Goal: Information Seeking & Learning: Learn about a topic

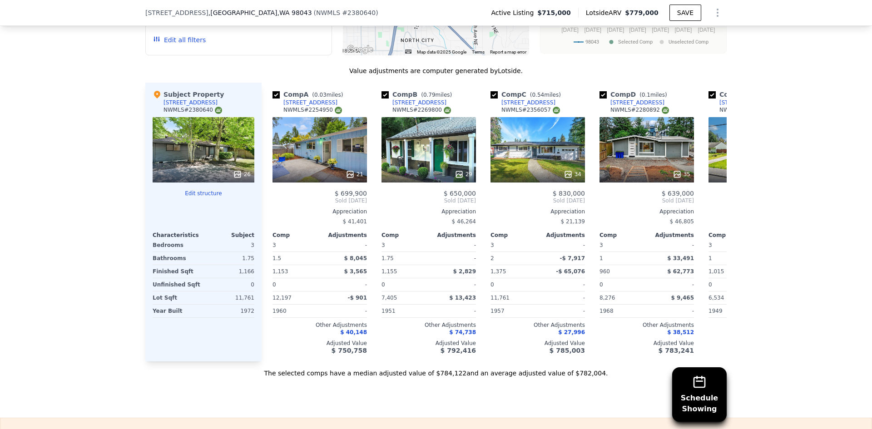
scroll to position [954, 0]
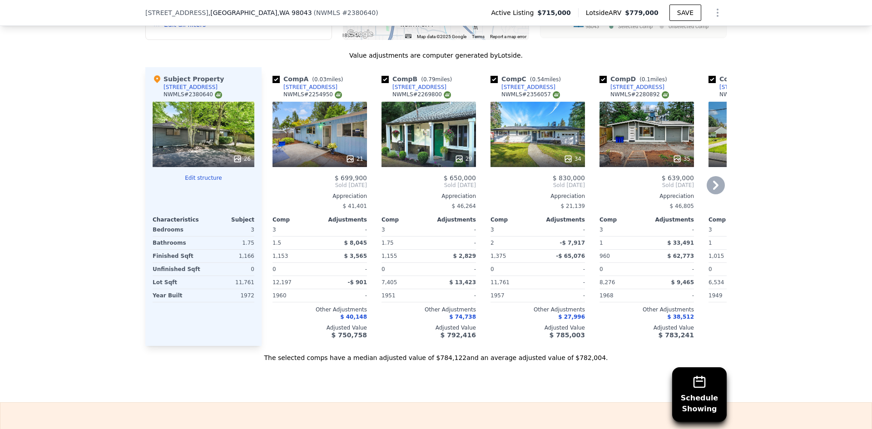
click at [532, 124] on div "34" at bounding box center [538, 134] width 95 height 65
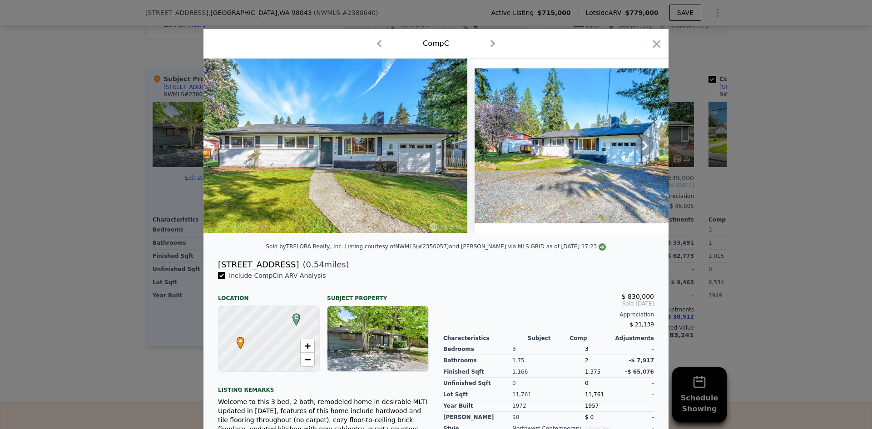
click at [640, 151] on icon at bounding box center [645, 146] width 18 height 18
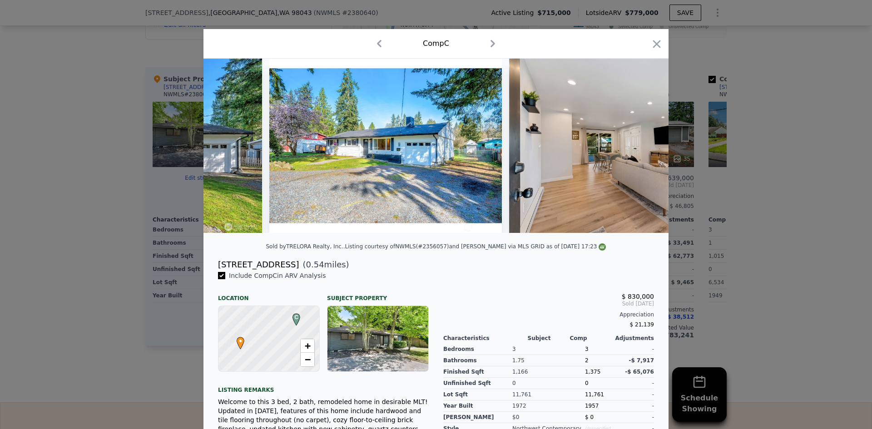
scroll to position [0, 218]
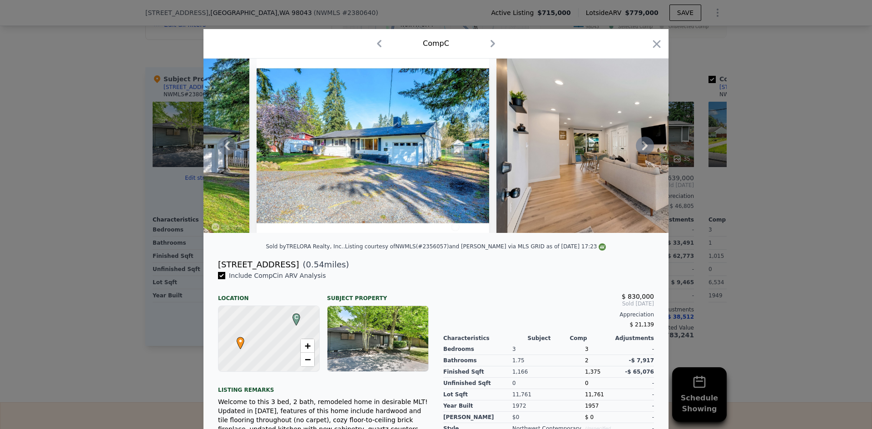
click at [640, 151] on div at bounding box center [436, 146] width 465 height 174
click at [640, 151] on icon at bounding box center [645, 146] width 18 height 18
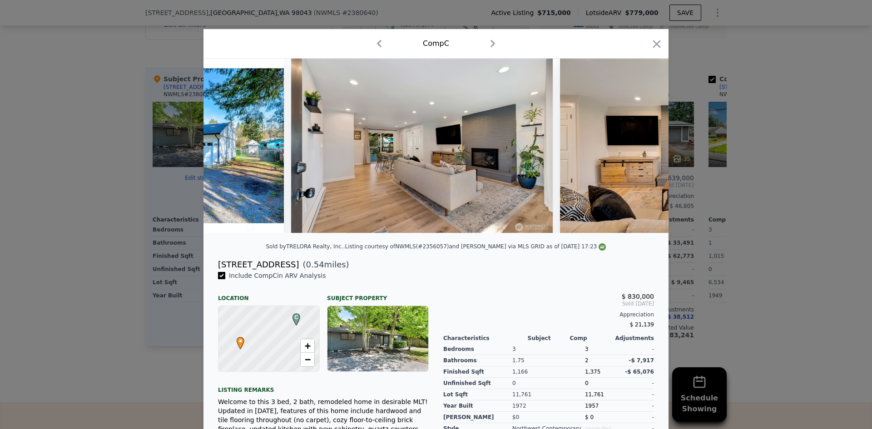
scroll to position [0, 436]
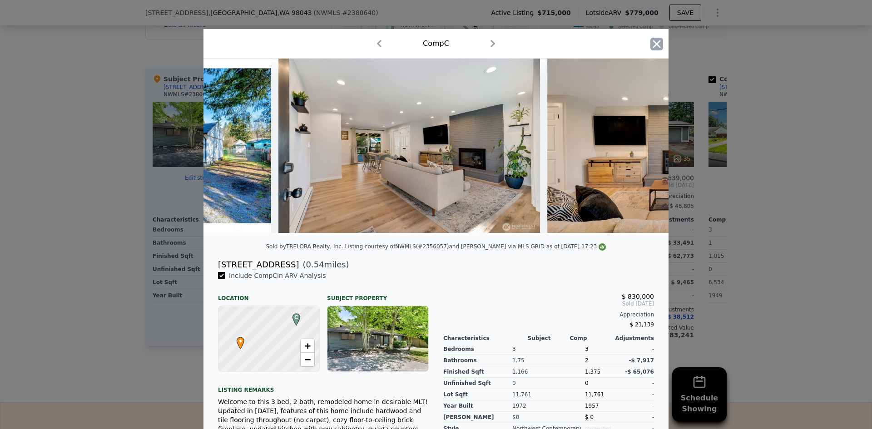
click at [656, 41] on icon "button" at bounding box center [657, 44] width 8 height 8
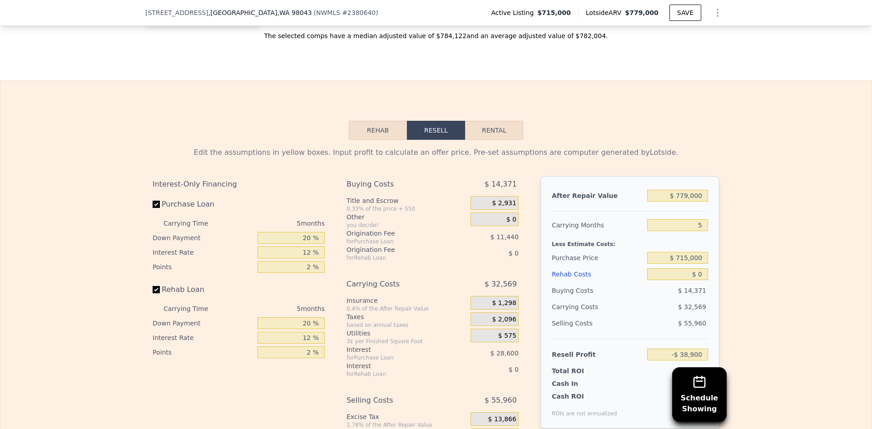
scroll to position [1272, 0]
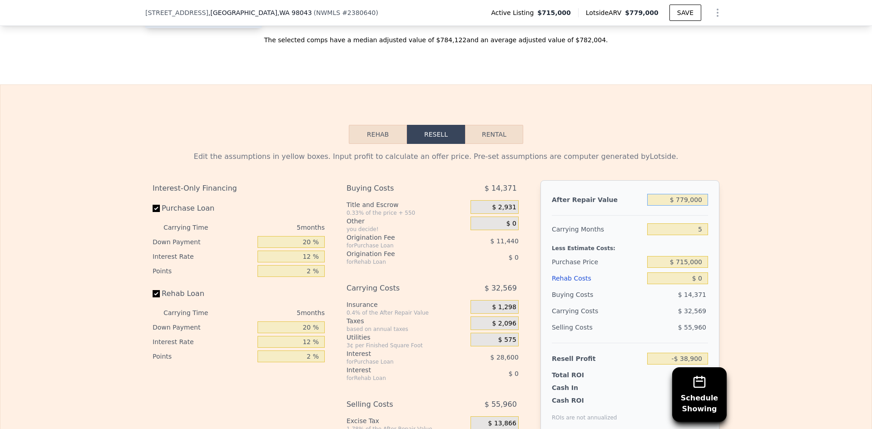
drag, startPoint x: 677, startPoint y: 213, endPoint x: 724, endPoint y: 212, distance: 46.8
click at [724, 212] on div "Edit the assumptions in yellow boxes. Input profit to calculate an offer price.…" at bounding box center [436, 313] width 872 height 338
type input "$ 71"
type input "-$ 761,126"
type input "$ 715"
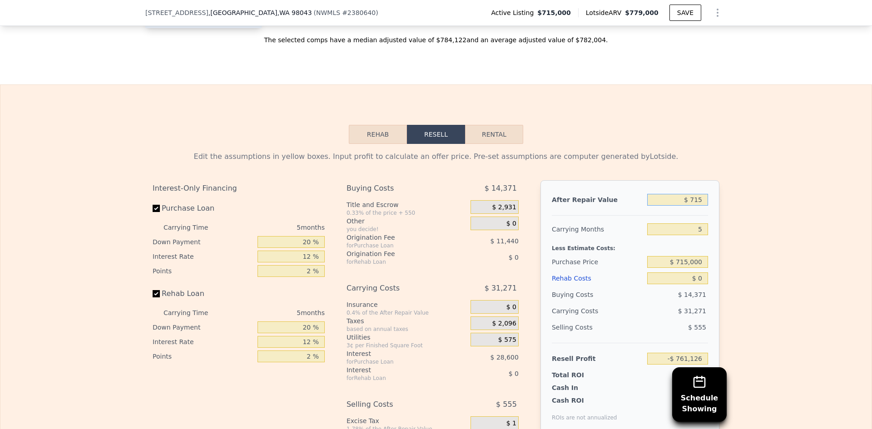
type input "-$ 760,529"
type input "$ 7,150"
type input "-$ 754,563"
type input "$ 71,500"
type input "-$ 694,898"
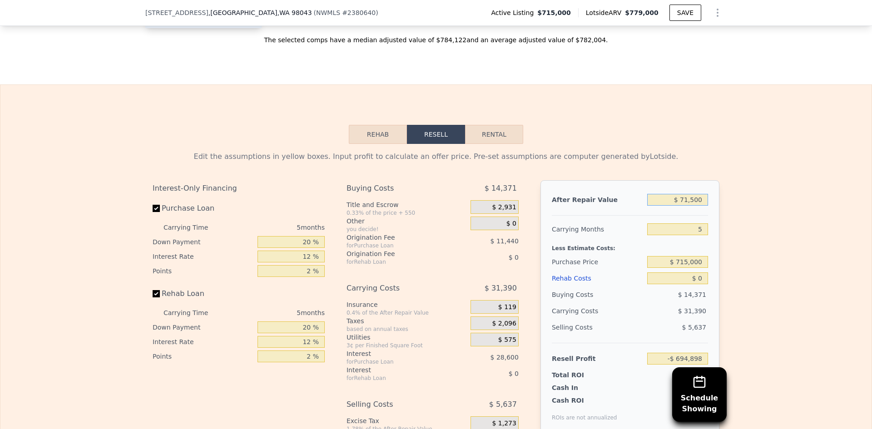
type input "$ 715,000"
type input "-$ 98,242"
type input "$ 715,000"
click at [807, 240] on div "Edit the assumptions in yellow boxes. Input profit to calculate an offer price.…" at bounding box center [436, 313] width 872 height 338
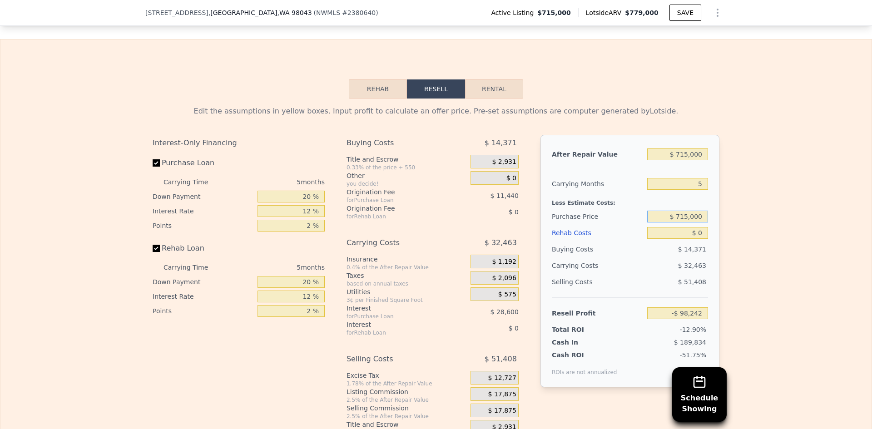
drag, startPoint x: 675, startPoint y: 228, endPoint x: 736, endPoint y: 236, distance: 61.9
click at [736, 236] on div "Edit the assumptions in yellow boxes. Input profit to calculate an offer price.…" at bounding box center [436, 268] width 872 height 338
click at [701, 223] on input "$ 4,000,715,000" at bounding box center [678, 217] width 61 height 12
drag, startPoint x: 701, startPoint y: 228, endPoint x: 614, endPoint y: 228, distance: 86.3
click at [616, 225] on div "Purchase Price $ 4,000,715,000" at bounding box center [630, 217] width 156 height 16
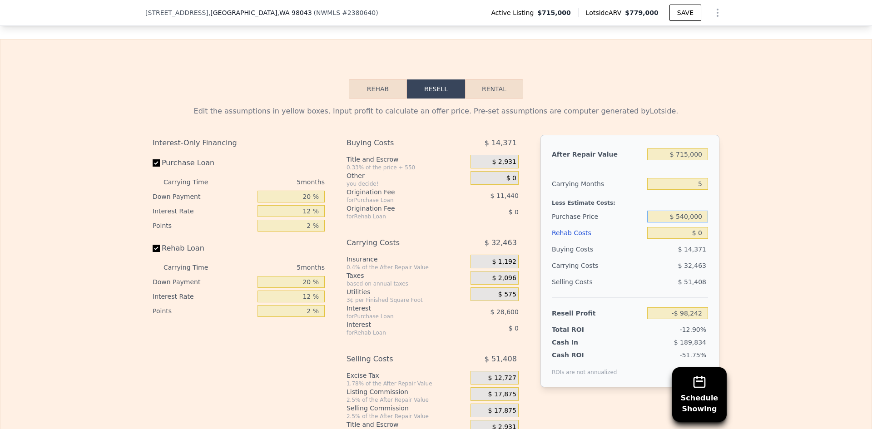
type input "$ 540,000"
click at [793, 266] on div "Edit the assumptions in yellow boxes. Input profit to calculate an offer price.…" at bounding box center [436, 268] width 872 height 338
type input "$ 87,141"
click at [775, 267] on div "Edit the assumptions in yellow boxes. Input profit to calculate an offer price.…" at bounding box center [436, 268] width 872 height 338
drag, startPoint x: 712, startPoint y: 247, endPoint x: 717, endPoint y: 247, distance: 5.5
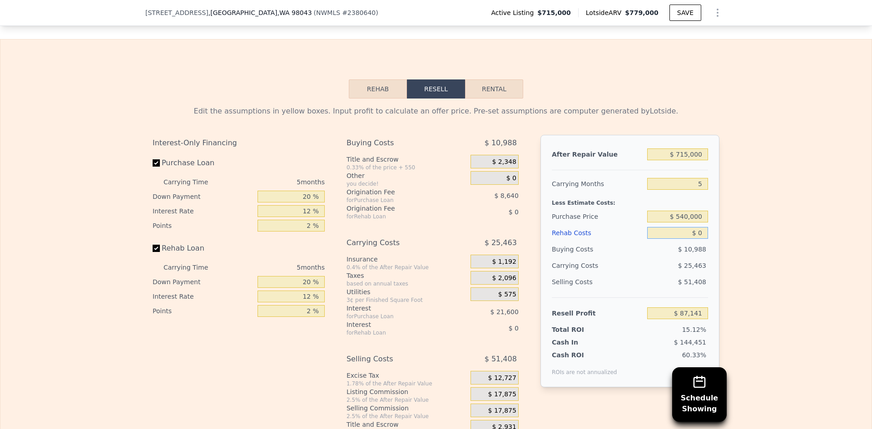
click at [717, 247] on div "Edit the assumptions in yellow boxes. Input profit to calculate an offer price.…" at bounding box center [436, 268] width 582 height 338
type input "$ 1"
type input "$ 87,140"
type input "$ 15"
type input "$ 87,126"
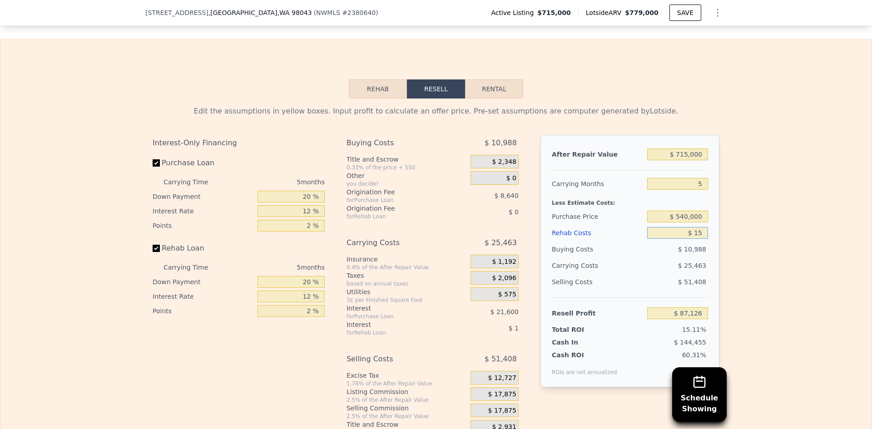
type input "$ 150"
type input "$ 86,984"
type input "$ 1,500"
type input "$ 85,557"
type input "$ 15,000"
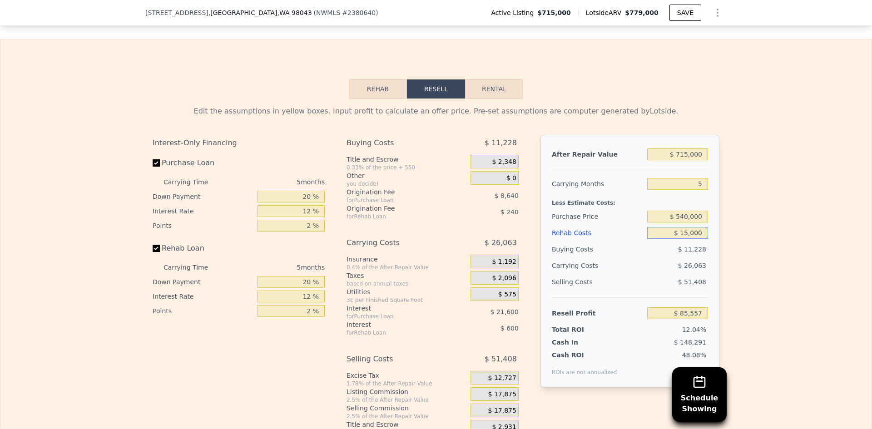
type input "$ 71,301"
type input "$ 1,500"
type input "$ 85,557"
type input "$ 150"
type input "$ 86,984"
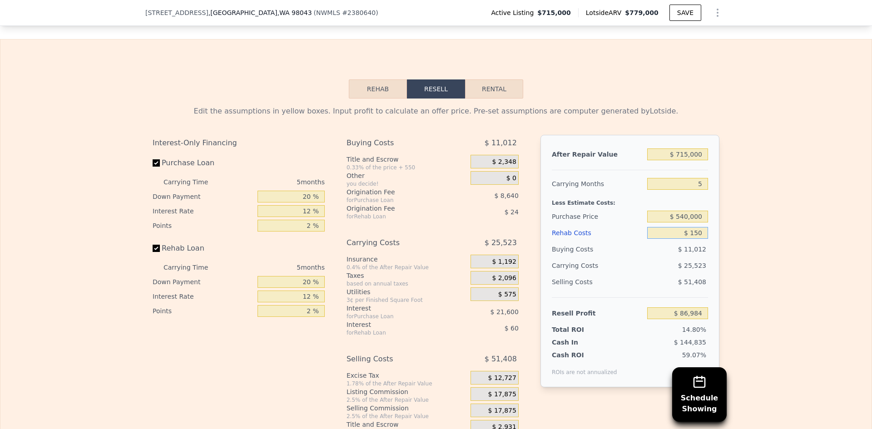
type input "$ 15"
type input "$ 87,126"
type input "$ 1"
type input "$ 87,140"
type input "$ 5"
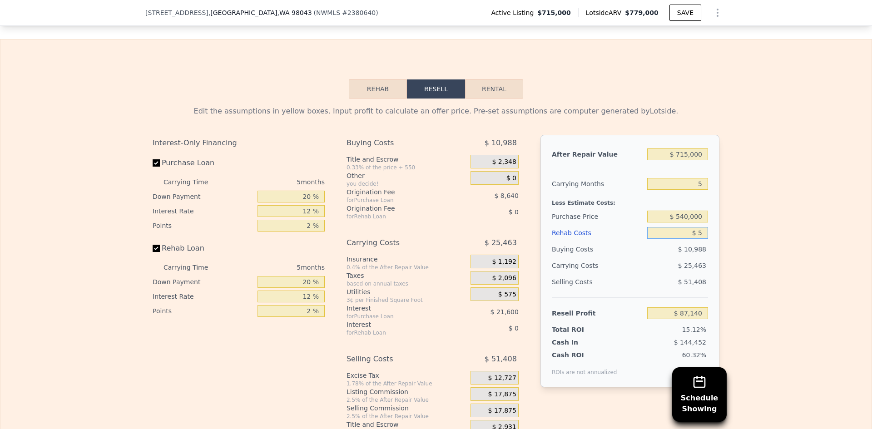
type input "$ 87,136"
type input "$ 50"
type input "$ 87,090"
type input "$ 500"
type input "$ 86,613"
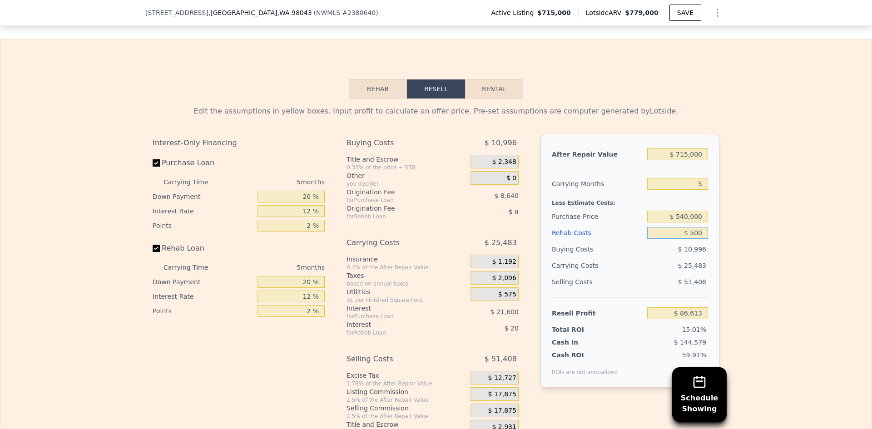
type input "$ 5,000"
type input "$ 81,861"
type input "$ 50,000"
type input "$ 34,341"
type input "$ 50,000"
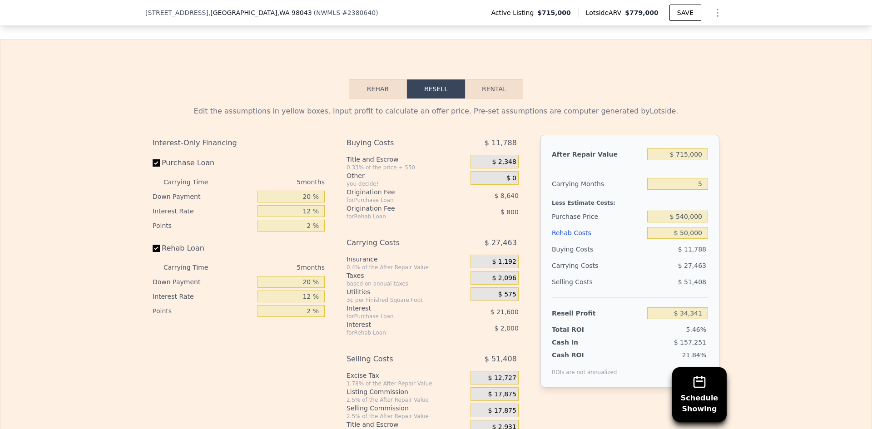
click at [734, 264] on div "Edit the assumptions in yellow boxes. Input profit to calculate an offer price.…" at bounding box center [436, 268] width 872 height 338
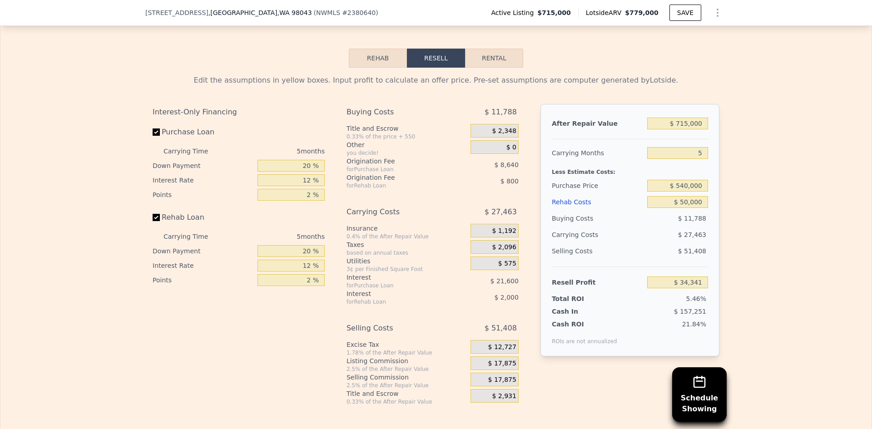
scroll to position [1363, 0]
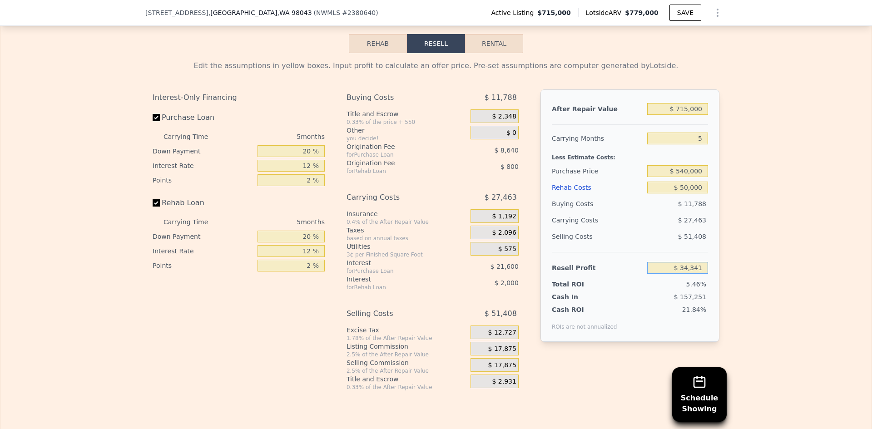
drag, startPoint x: 675, startPoint y: 280, endPoint x: 736, endPoint y: 279, distance: 60.9
click at [736, 279] on div "Edit the assumptions in yellow boxes. Input profit to calculate an offer price.…" at bounding box center [436, 222] width 872 height 338
click at [739, 287] on div "Edit the assumptions in yellow boxes. Input profit to calculate an offer price.…" at bounding box center [436, 222] width 872 height 338
drag, startPoint x: 667, startPoint y: 120, endPoint x: 716, endPoint y: 121, distance: 49.5
click at [716, 121] on div "After Repair Value $ 715,000 Carrying Months 5 Less Estimate Costs: Purchase Pr…" at bounding box center [630, 216] width 179 height 253
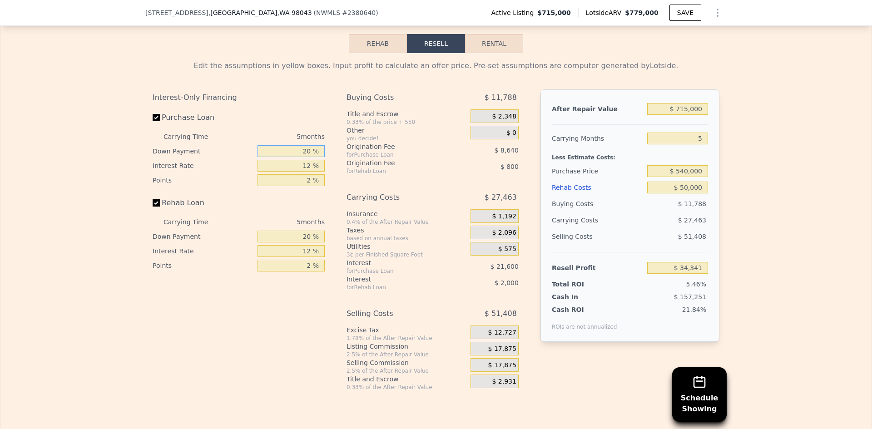
drag, startPoint x: 302, startPoint y: 163, endPoint x: 320, endPoint y: 165, distance: 17.9
click at [320, 157] on input "20 %" at bounding box center [291, 151] width 67 height 12
click at [306, 172] on input "12 %" at bounding box center [291, 166] width 67 height 12
click at [312, 157] on input "text" at bounding box center [291, 151] width 67 height 12
click at [296, 172] on input "12 %" at bounding box center [291, 166] width 67 height 12
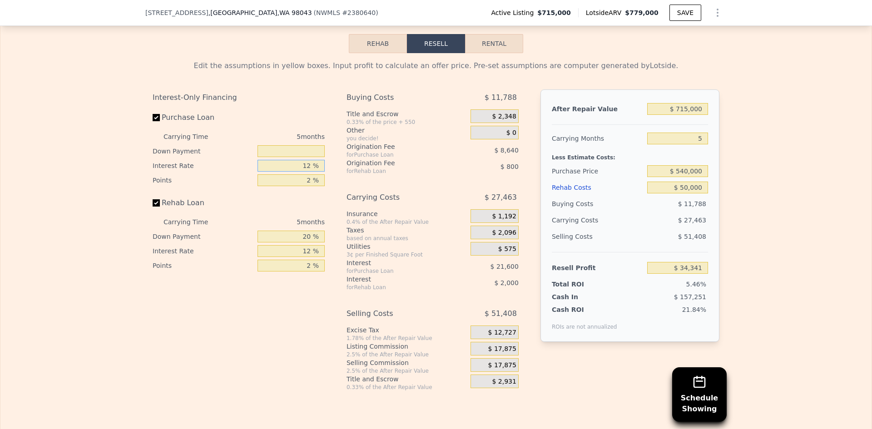
drag, startPoint x: 297, startPoint y: 177, endPoint x: 329, endPoint y: 181, distance: 32.6
click at [329, 181] on div "Interest-Only Financing Purchase Loan Carrying Time 5 months Down Payment Inter…" at bounding box center [436, 241] width 567 height 302
type input "7 %"
type input "$ 43,341"
type input "7.5 %"
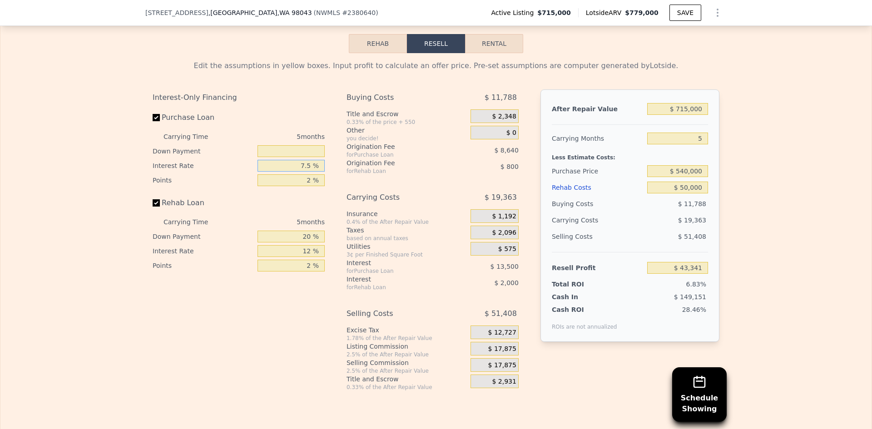
type input "$ 42,441"
type input "7.5 %"
click at [313, 215] on div "Rehab Loan" at bounding box center [239, 205] width 172 height 20
click at [678, 274] on input "$ 42,441" at bounding box center [678, 268] width 61 height 12
click at [816, 200] on div "Edit the assumptions in yellow boxes. Input profit to calculate an offer price.…" at bounding box center [436, 222] width 872 height 338
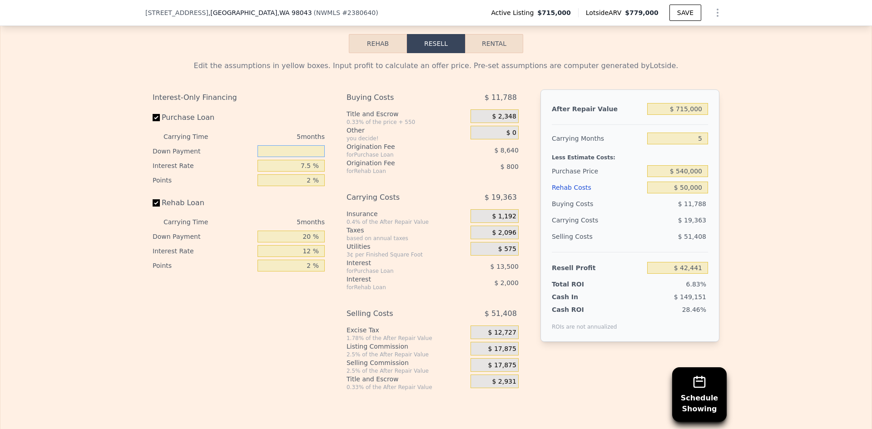
click at [291, 157] on input "text" at bounding box center [291, 151] width 67 height 12
click at [778, 312] on div "Edit the assumptions in yellow boxes. Input profit to calculate an offer price.…" at bounding box center [436, 222] width 872 height 338
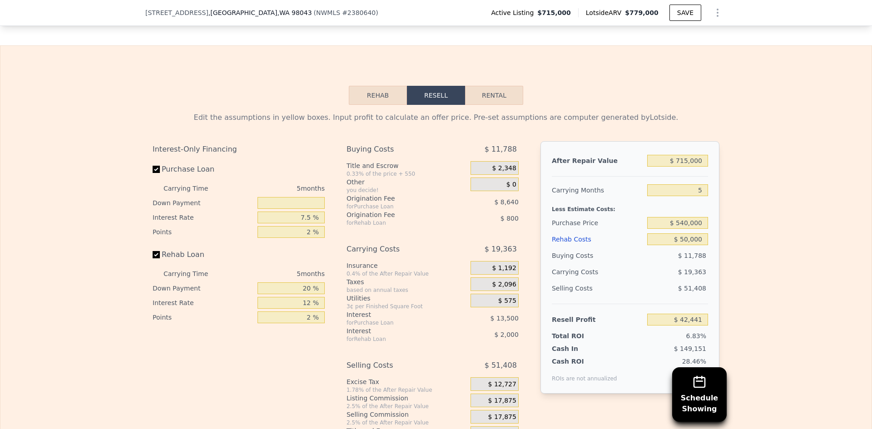
scroll to position [1318, 0]
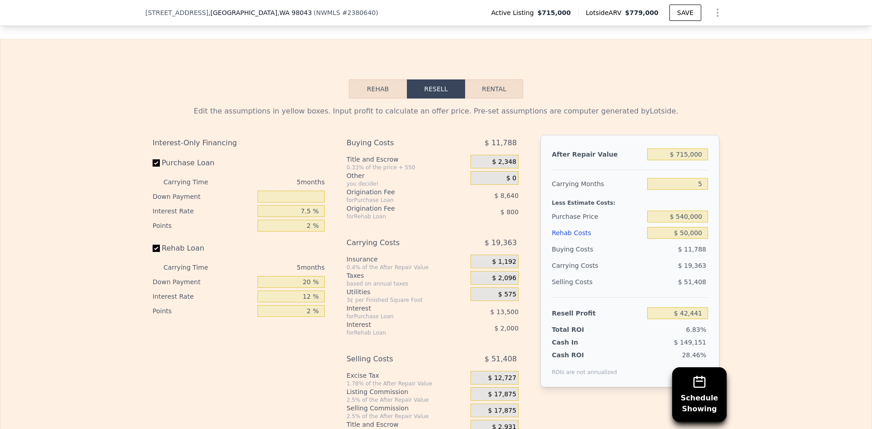
click at [757, 183] on div "Edit the assumptions in yellow boxes. Input profit to calculate an offer price.…" at bounding box center [436, 268] width 872 height 338
click at [779, 165] on div "Edit the assumptions in yellow boxes. Input profit to calculate an offer price.…" at bounding box center [436, 268] width 872 height 338
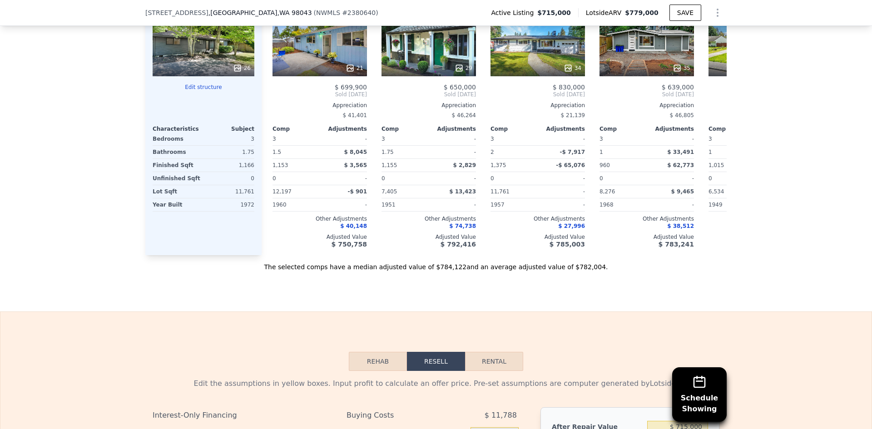
scroll to position [909, 0]
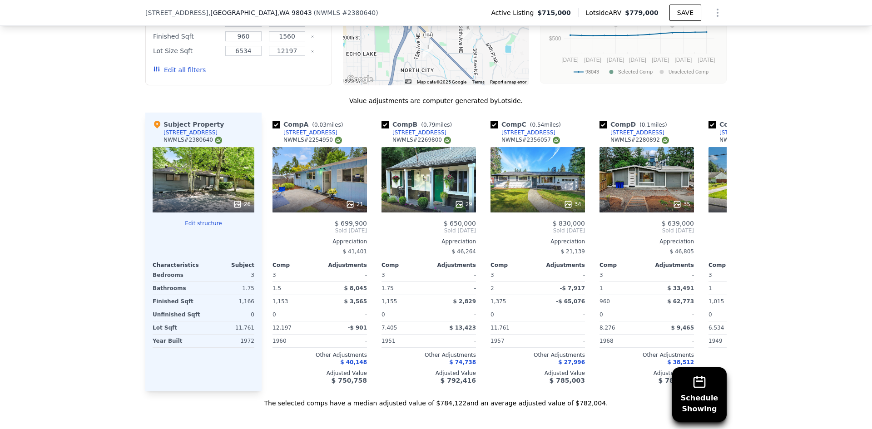
click at [806, 225] on div "Schedule Showing We found 12 sales that match your search Listings provided by …" at bounding box center [436, 154] width 872 height 508
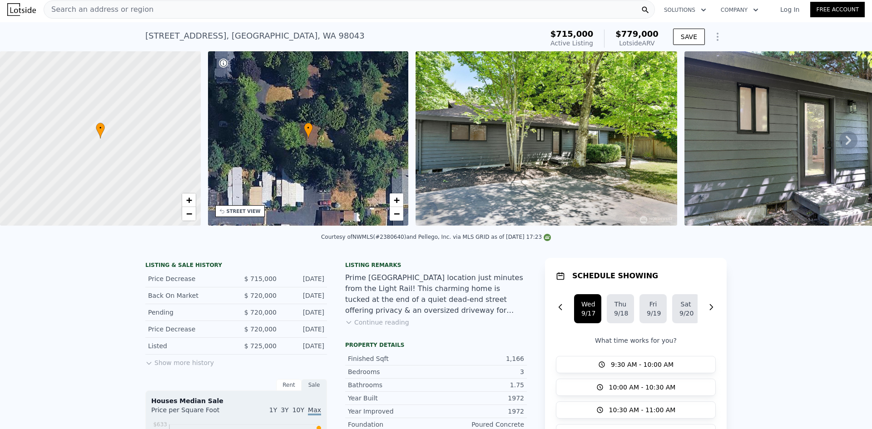
scroll to position [0, 0]
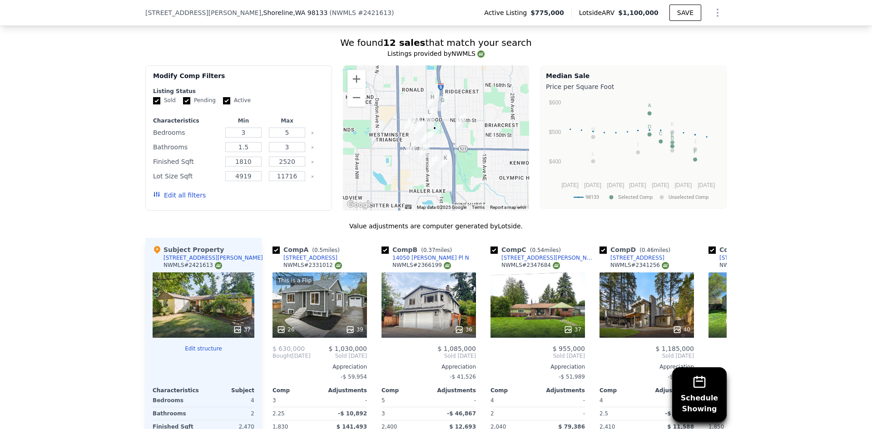
scroll to position [815, 0]
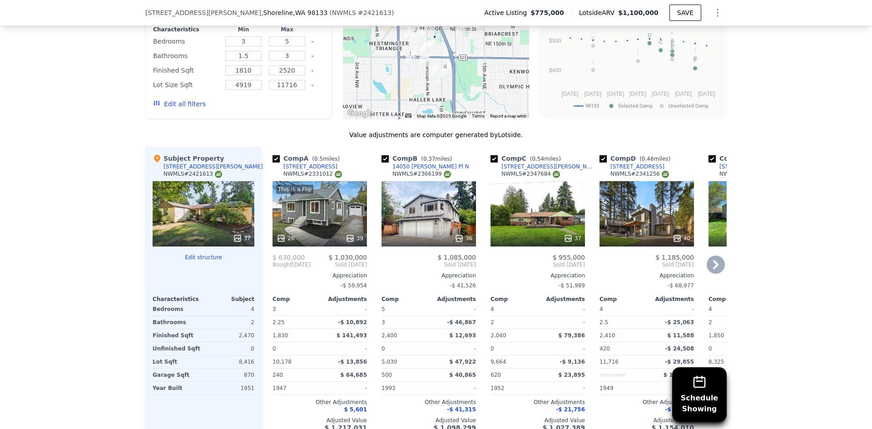
click at [303, 213] on div "This is a Flip 26 39" at bounding box center [320, 213] width 95 height 65
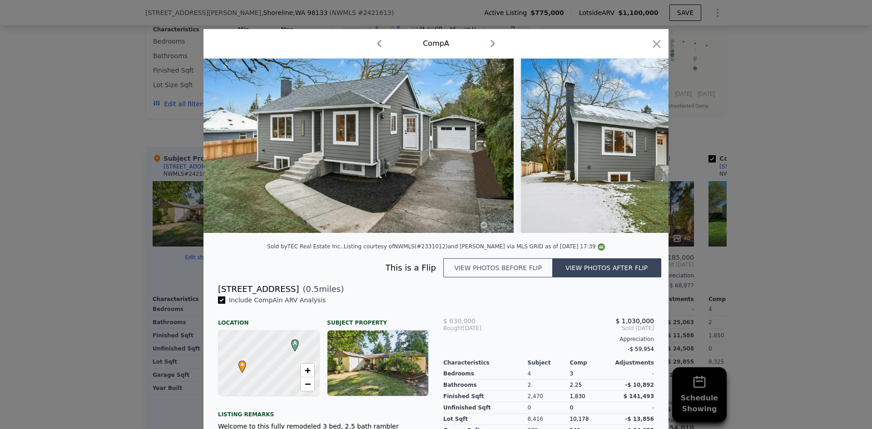
click at [660, 43] on div "Comp A" at bounding box center [436, 44] width 465 height 30
click at [656, 48] on icon "button" at bounding box center [657, 44] width 13 height 13
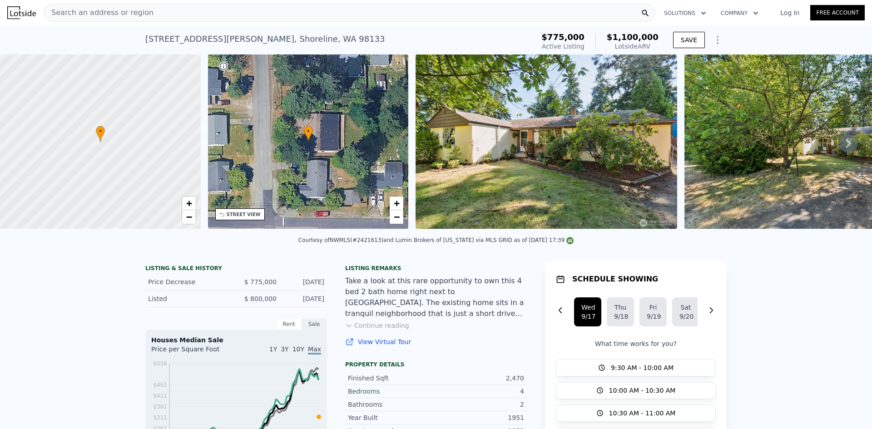
click at [560, 152] on img at bounding box center [547, 142] width 262 height 174
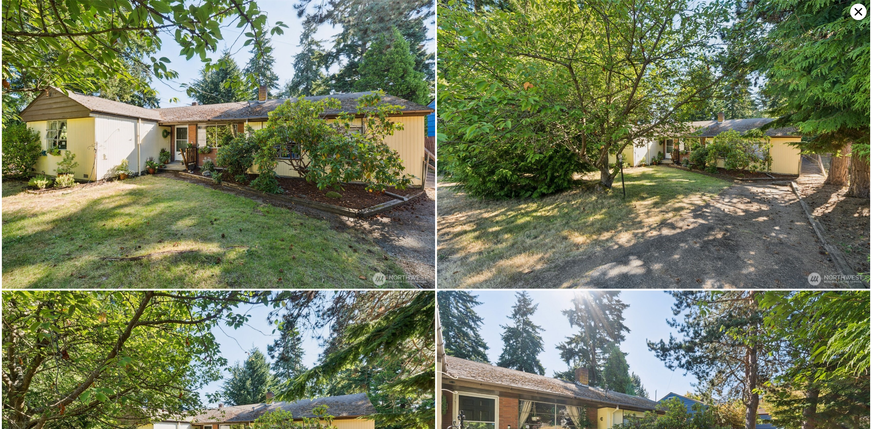
click at [254, 123] on img at bounding box center [219, 144] width 434 height 289
click at [554, 369] on img at bounding box center [654, 435] width 434 height 289
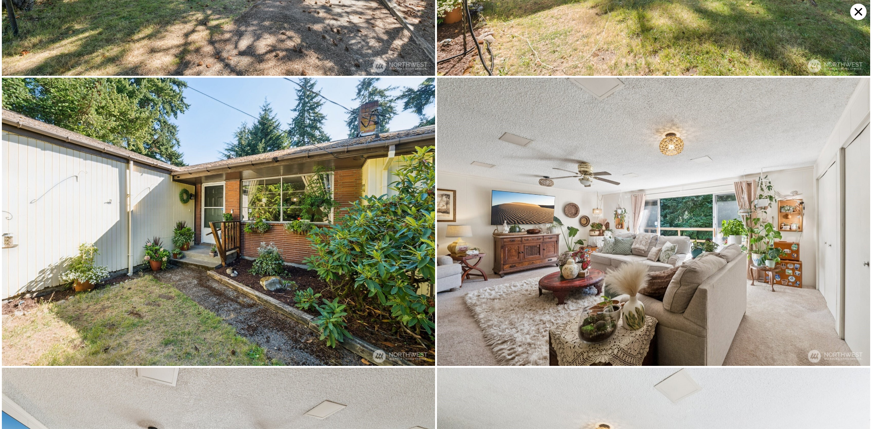
scroll to position [577, 0]
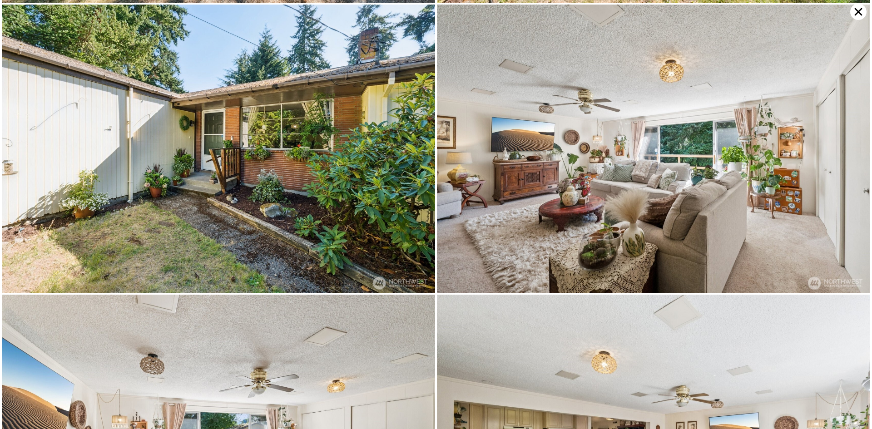
click at [139, 214] on img at bounding box center [219, 149] width 434 height 289
click at [140, 214] on img at bounding box center [219, 149] width 434 height 289
click at [110, 210] on img at bounding box center [219, 149] width 434 height 289
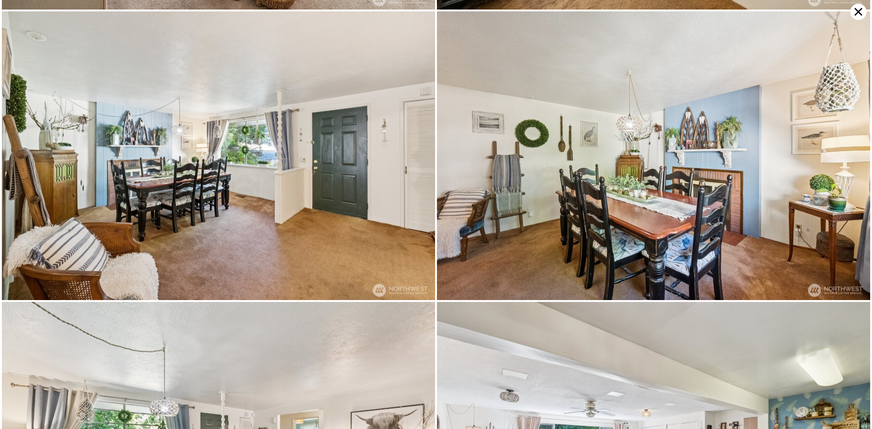
scroll to position [1154, 0]
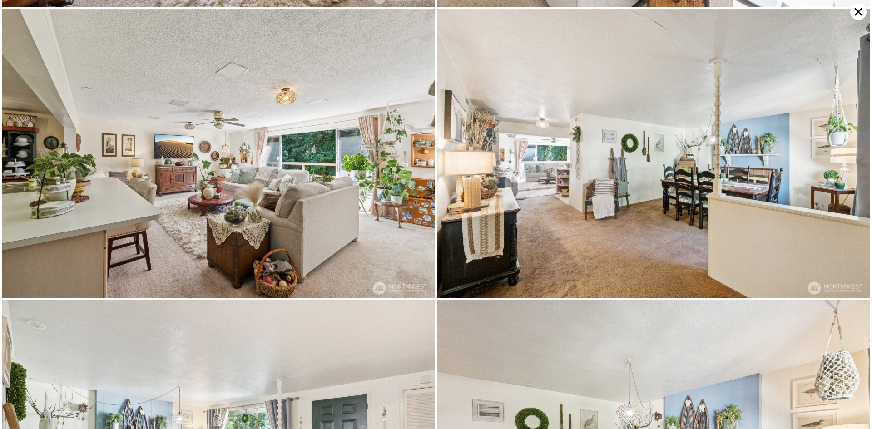
click at [858, 13] on icon at bounding box center [859, 12] width 8 height 8
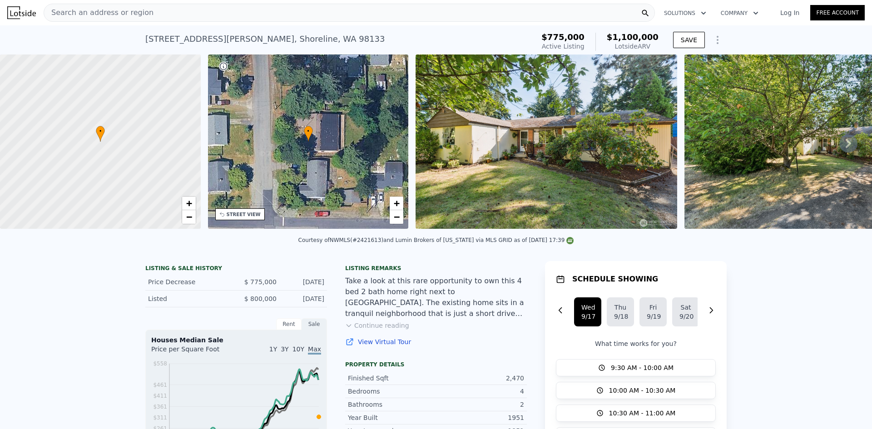
click at [493, 143] on img at bounding box center [547, 142] width 262 height 174
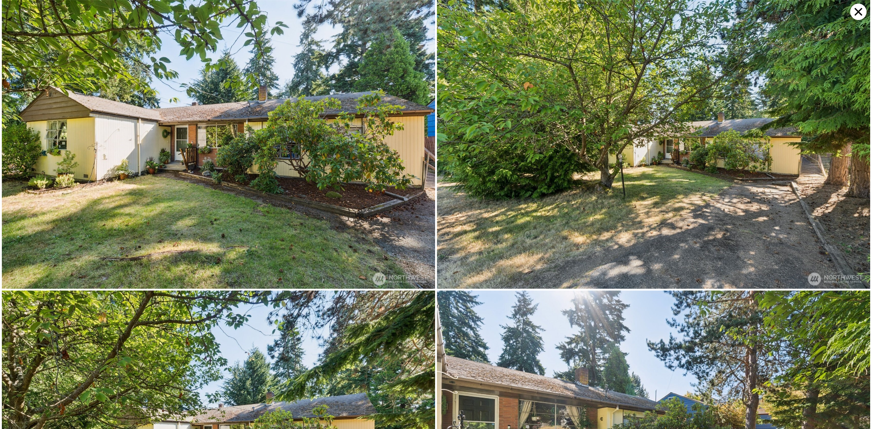
click at [84, 178] on img at bounding box center [219, 144] width 434 height 289
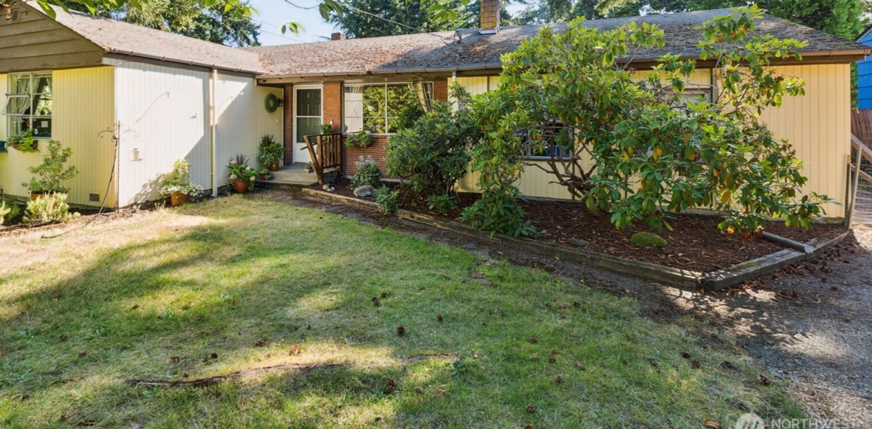
click at [121, 160] on img at bounding box center [219, 144] width 434 height 289
click at [351, 184] on img at bounding box center [219, 144] width 434 height 289
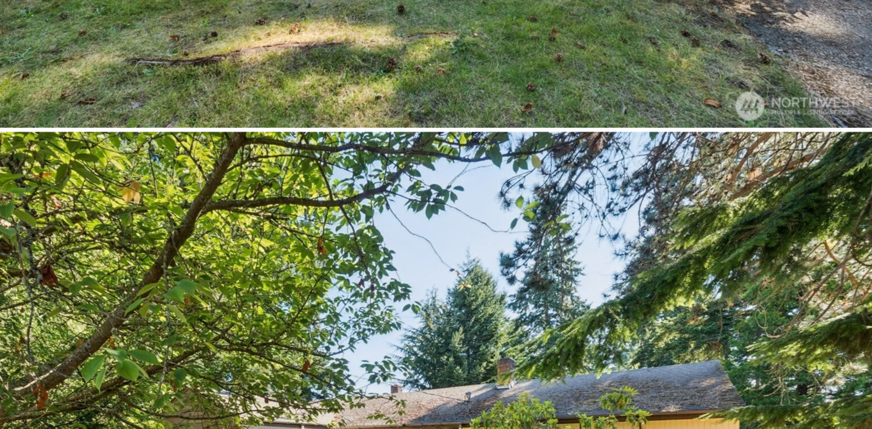
scroll to position [289, 0]
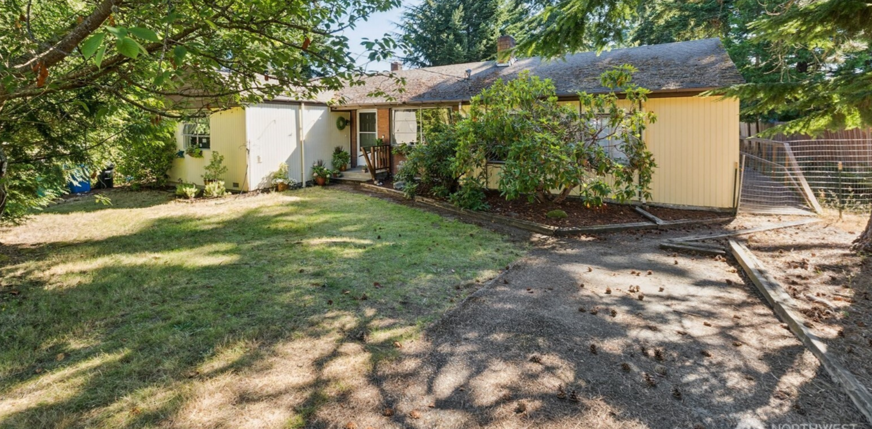
click at [250, 179] on img at bounding box center [219, 146] width 434 height 289
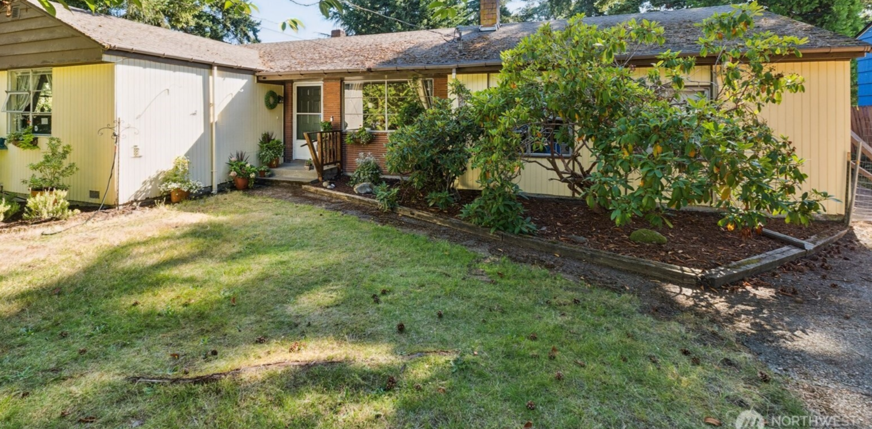
scroll to position [0, 0]
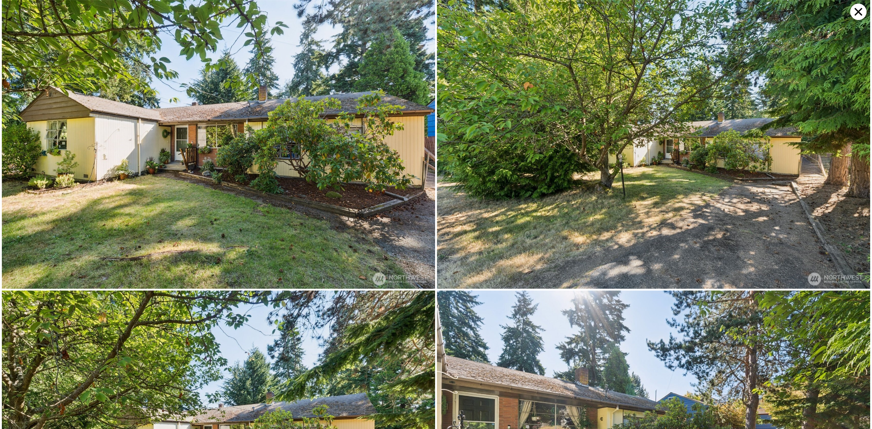
click at [854, 15] on icon at bounding box center [859, 12] width 16 height 16
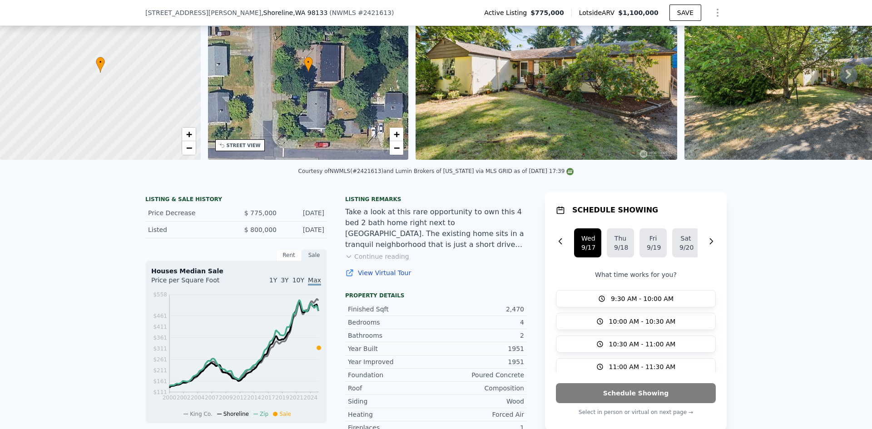
scroll to position [133, 0]
